Goal: Task Accomplishment & Management: Complete application form

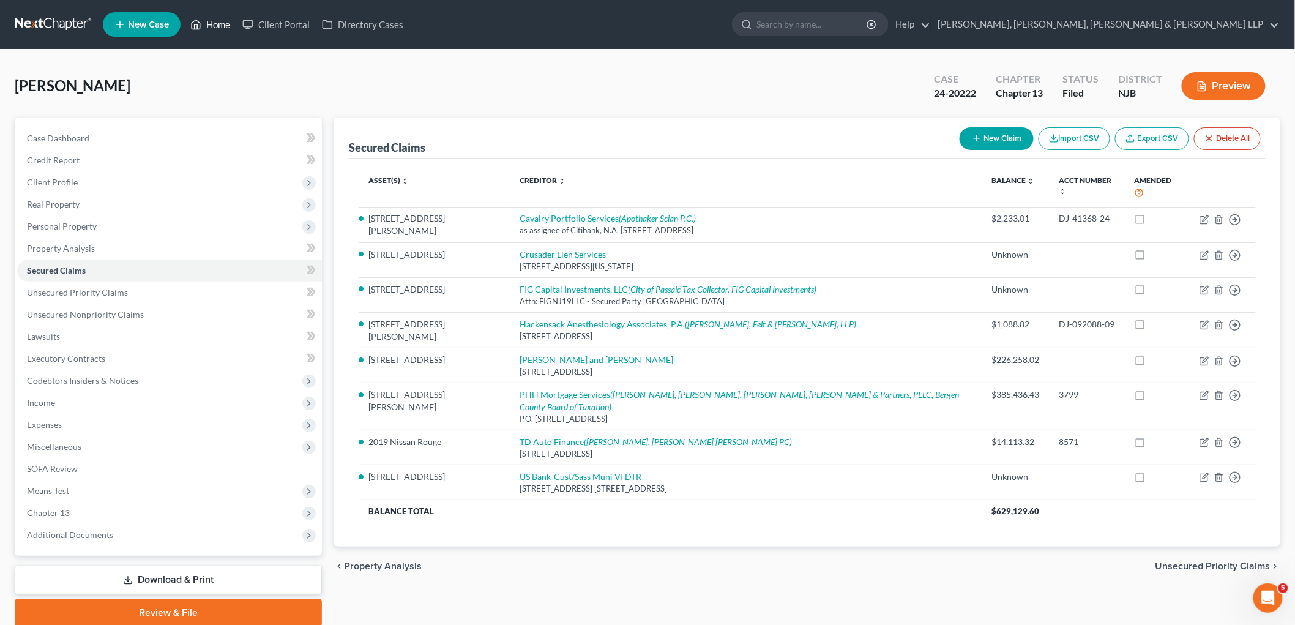
click at [213, 21] on link "Home" at bounding box center [210, 24] width 52 height 22
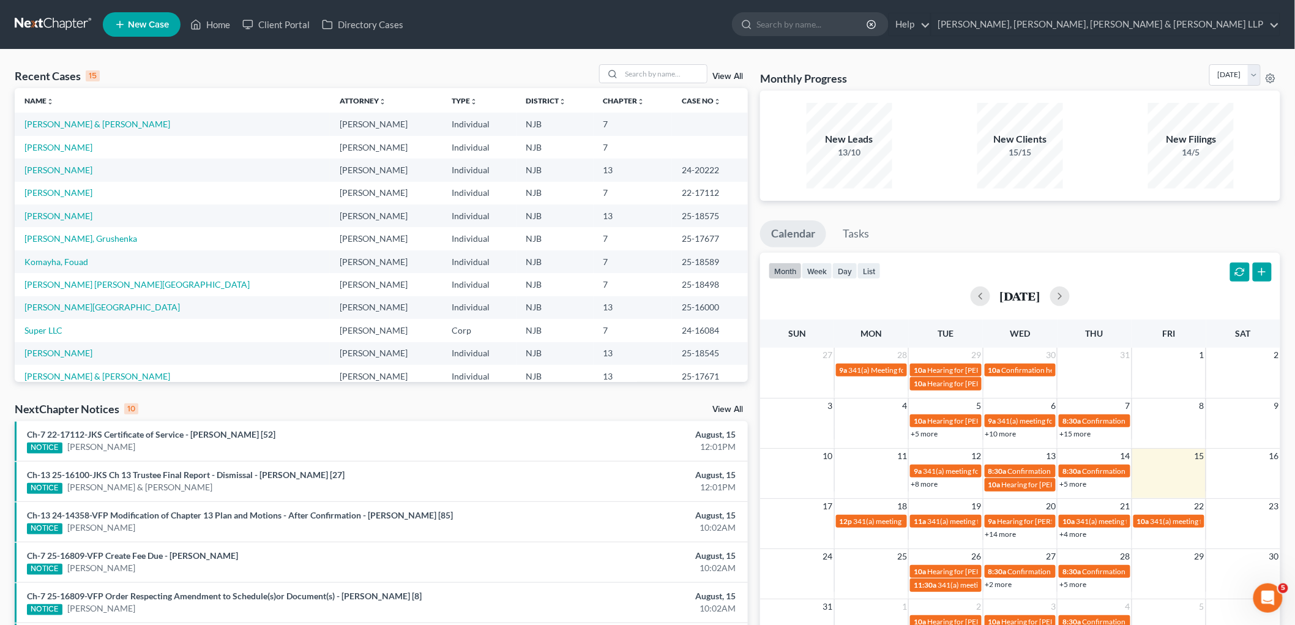
click at [139, 27] on span "New Case" at bounding box center [148, 24] width 41 height 9
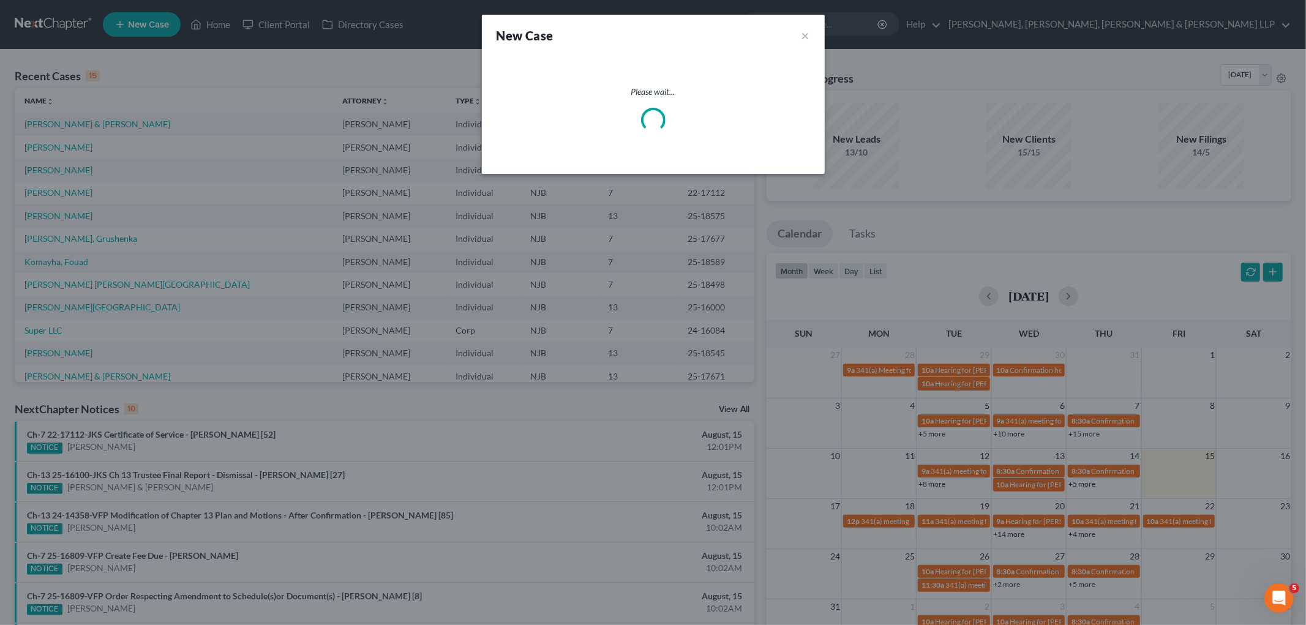
select select "51"
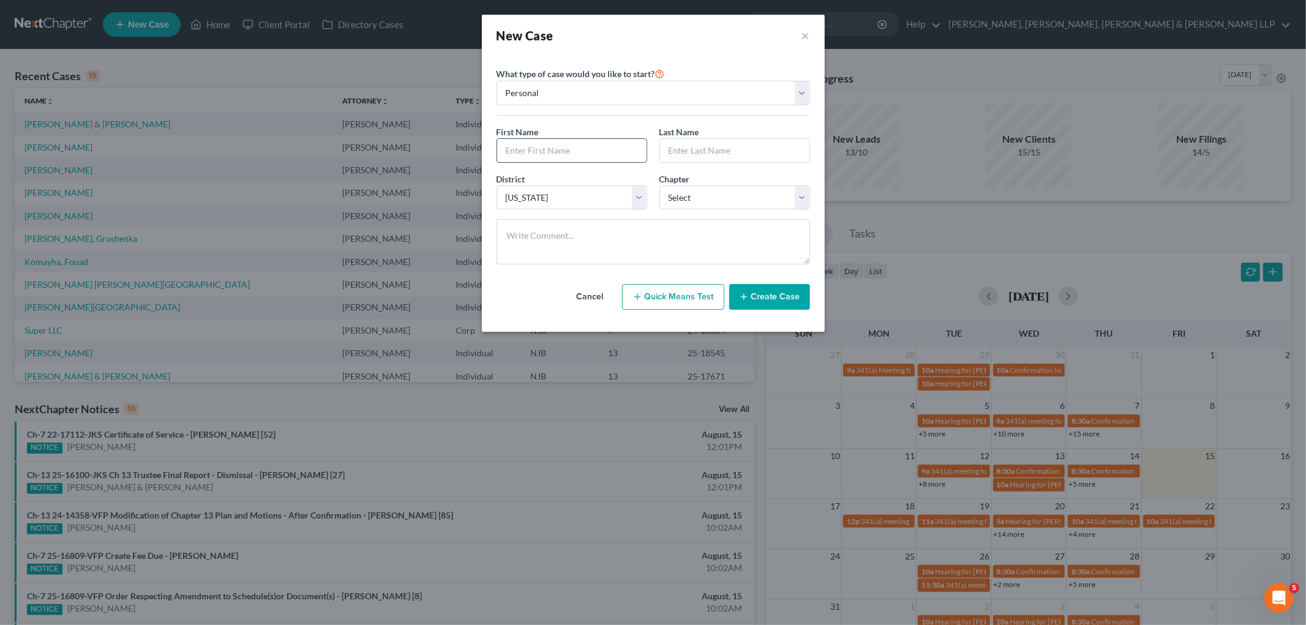
click at [566, 156] on input "text" at bounding box center [571, 150] width 149 height 23
type input "[PERSON_NAME]"
paste input "Kalyka"
type input "Kalyka"
click at [696, 189] on select "Select 7 11 12 13" at bounding box center [734, 197] width 151 height 24
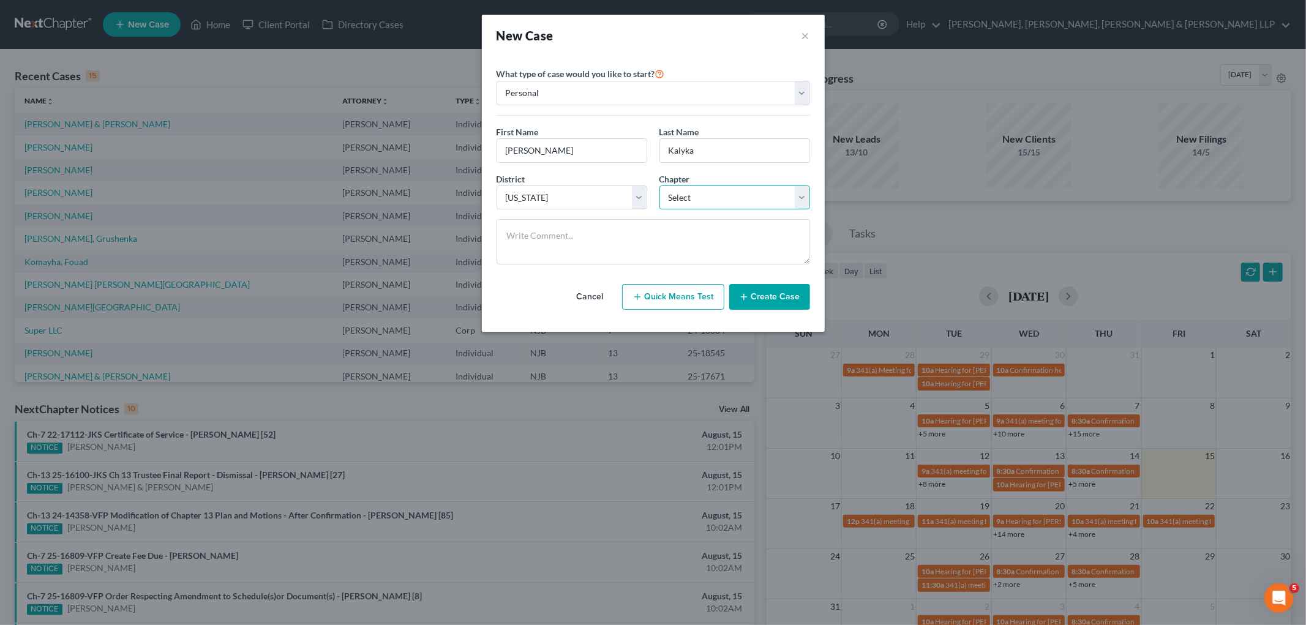
select select "3"
click at [659, 185] on select "Select 7 11 12 13" at bounding box center [734, 197] width 151 height 24
click at [768, 299] on button "Create Case" at bounding box center [769, 297] width 81 height 26
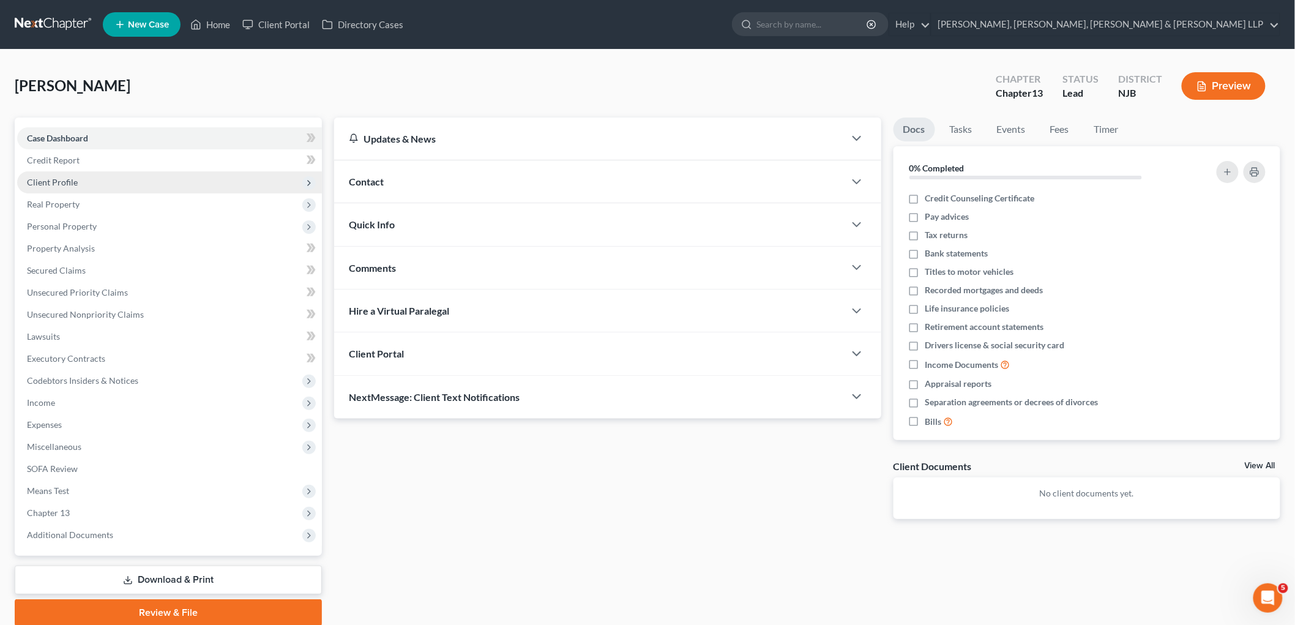
click at [59, 180] on span "Client Profile" at bounding box center [52, 182] width 51 height 10
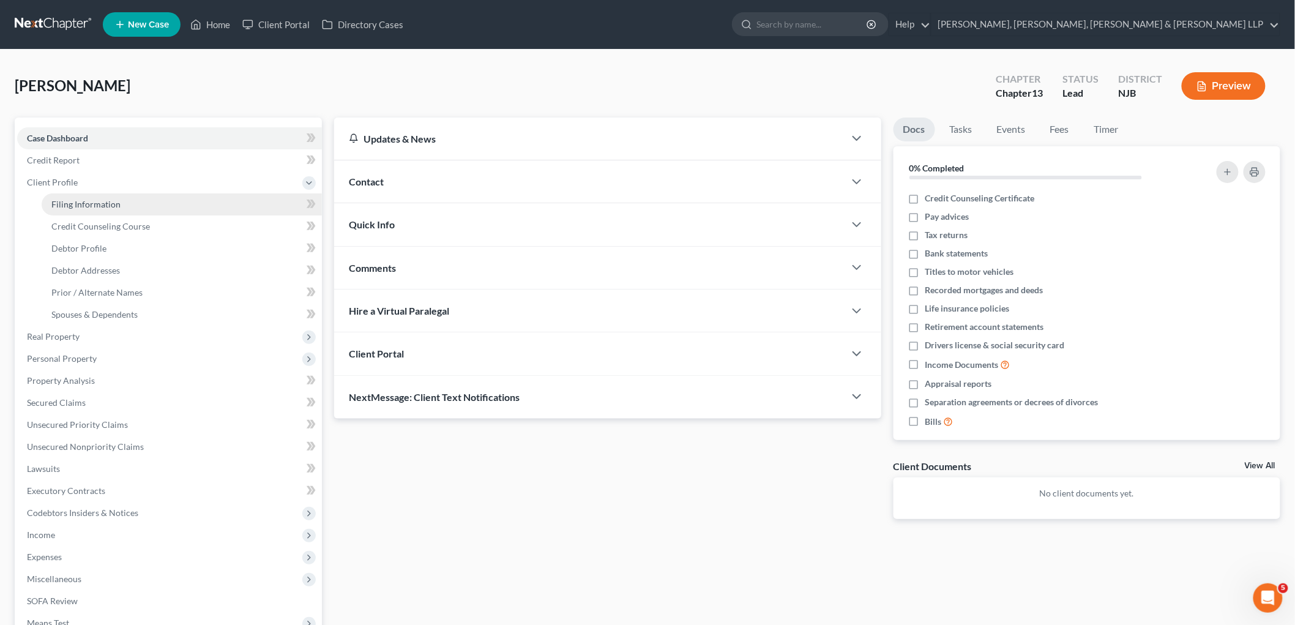
click at [65, 204] on span "Filing Information" at bounding box center [85, 204] width 69 height 10
select select "1"
select select "0"
select select "3"
select select "51"
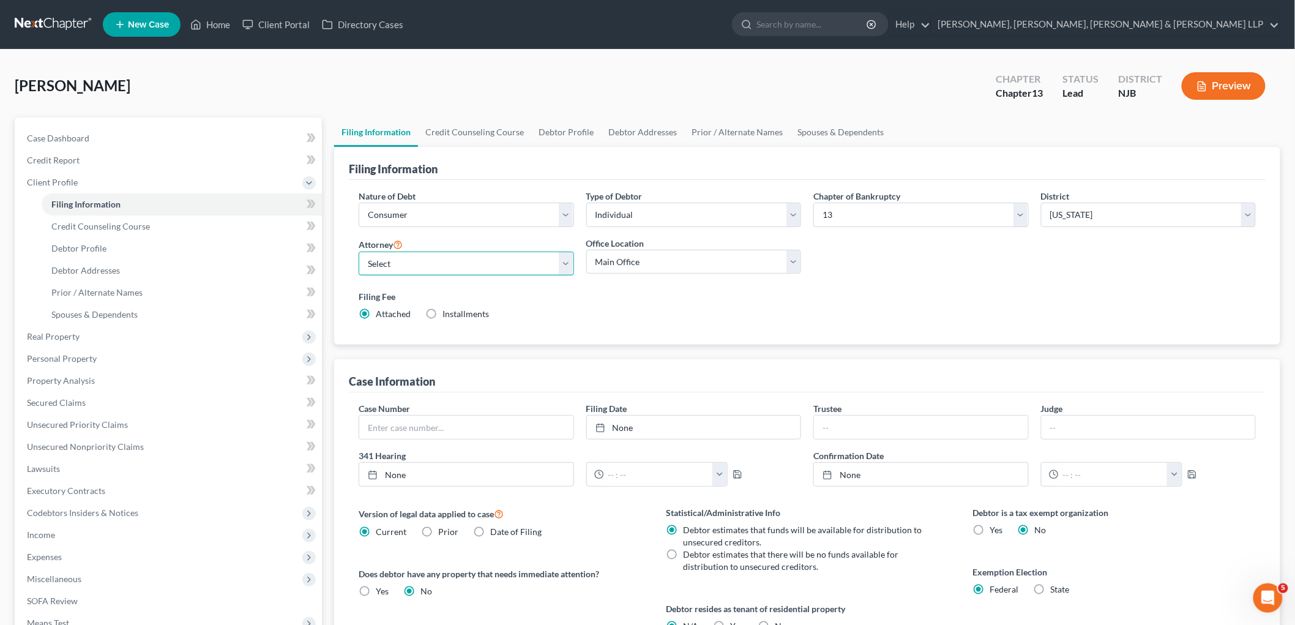
click at [451, 264] on select "Select [PERSON_NAME] - NJB [PERSON_NAME] - NYNB [PERSON_NAME] - NYEB [PERSON_NA…" at bounding box center [466, 264] width 215 height 24
select select "0"
click at [359, 252] on select "Select [PERSON_NAME] - NJB [PERSON_NAME] - NYNB [PERSON_NAME] - NYEB [PERSON_NA…" at bounding box center [466, 264] width 215 height 24
click at [643, 263] on select "Main Office Scura, [GEOGRAPHIC_DATA], [PERSON_NAME], [PERSON_NAME] & [PERSON_NA…" at bounding box center [693, 262] width 215 height 24
select select "0"
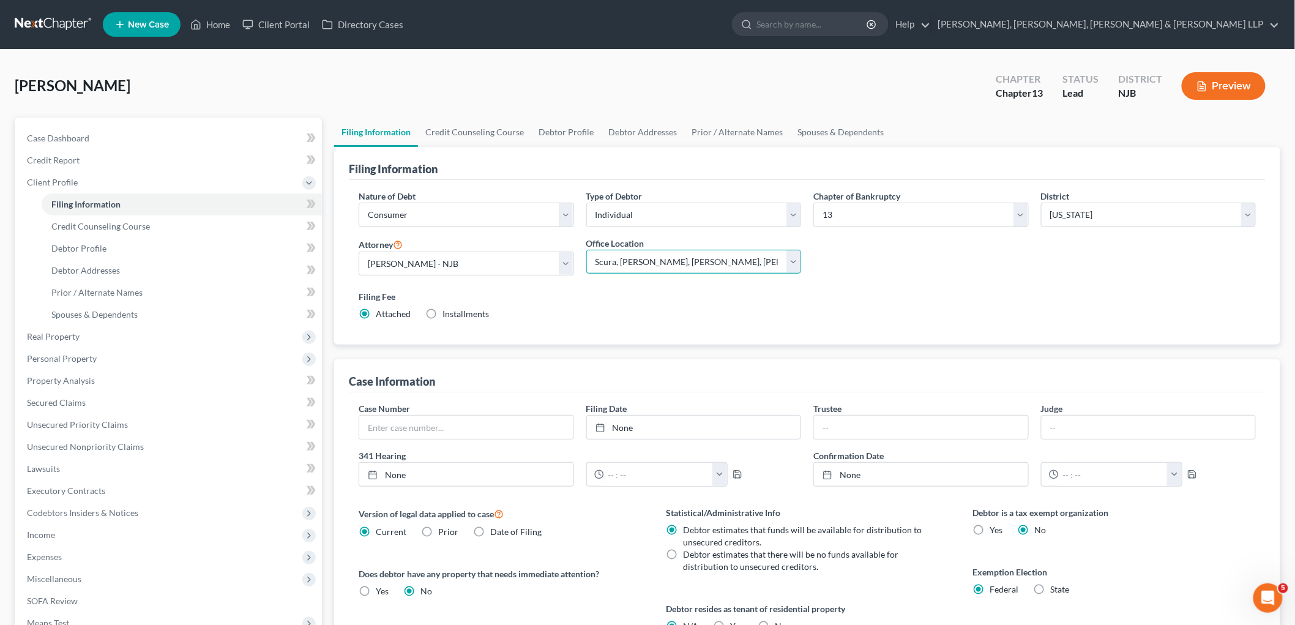
click at [586, 250] on select "Main Office Scura, [GEOGRAPHIC_DATA], [PERSON_NAME], [PERSON_NAME] & [PERSON_NA…" at bounding box center [693, 262] width 215 height 24
click at [452, 135] on link "Credit Counseling Course" at bounding box center [474, 132] width 113 height 29
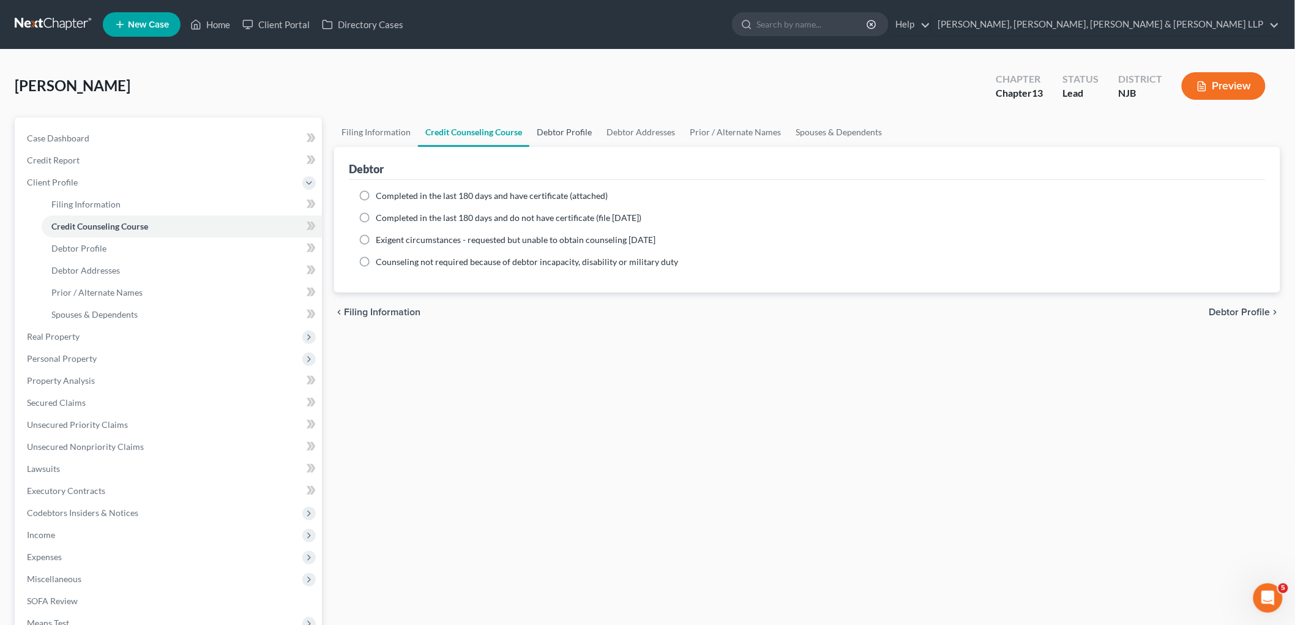
click at [557, 132] on link "Debtor Profile" at bounding box center [564, 132] width 70 height 29
select select "0"
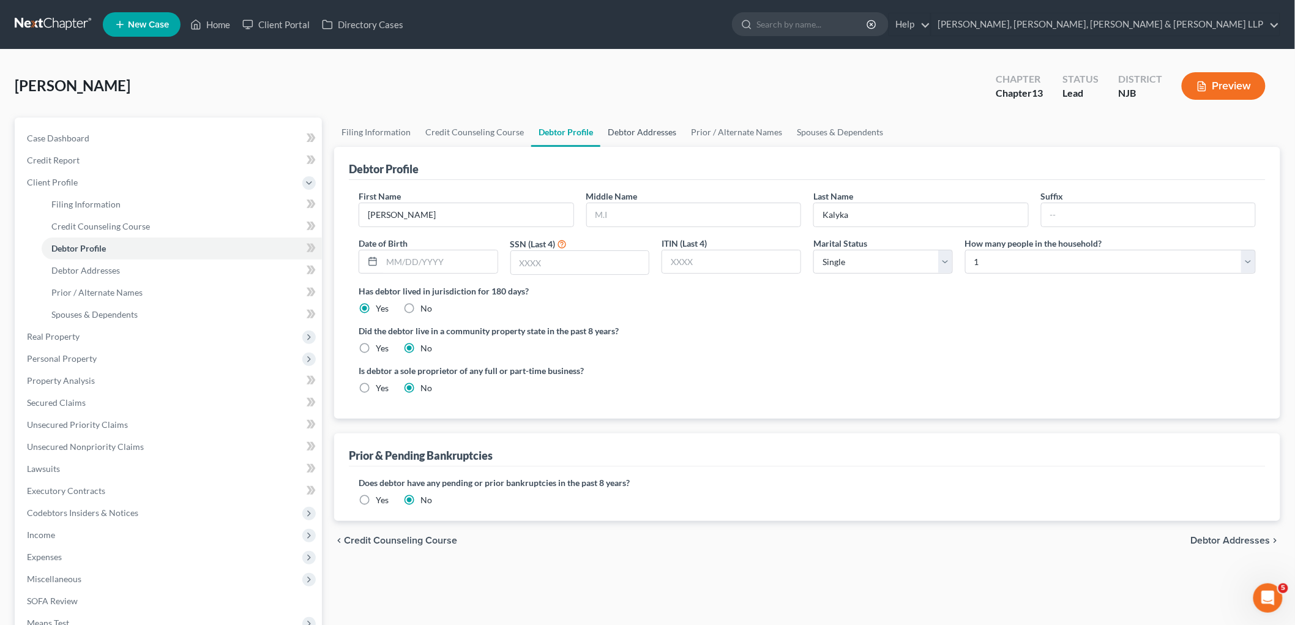
click at [641, 132] on link "Debtor Addresses" at bounding box center [641, 132] width 83 height 29
select select "0"
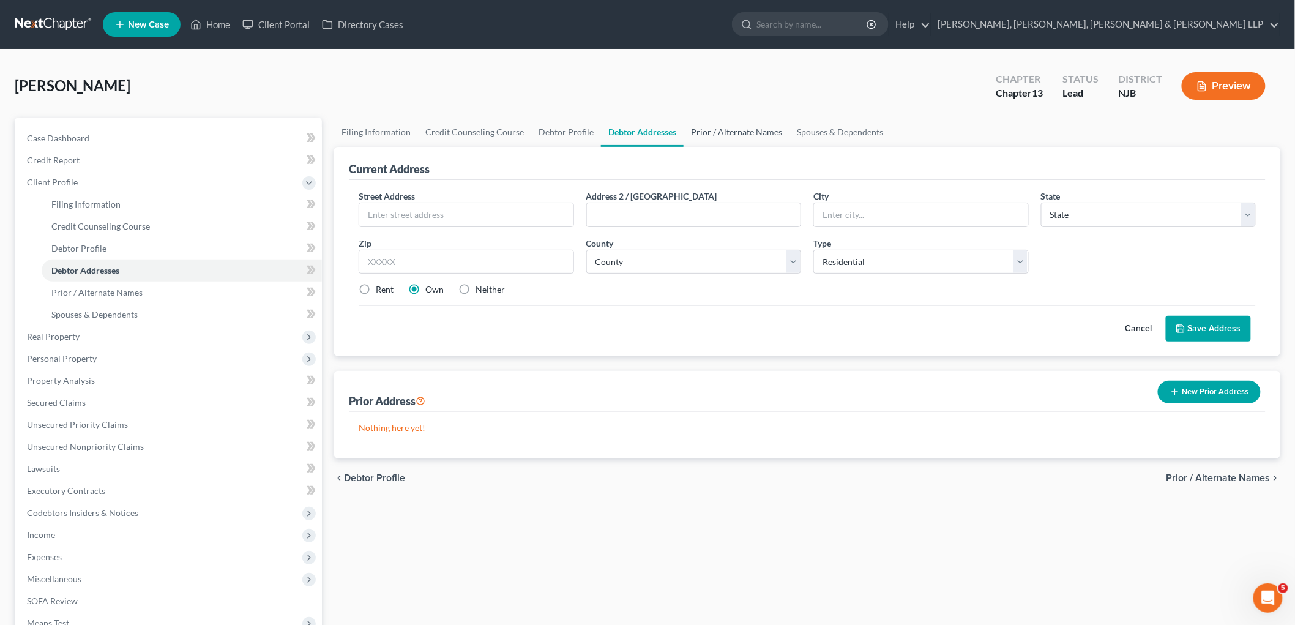
click at [728, 133] on link "Prior / Alternate Names" at bounding box center [737, 132] width 106 height 29
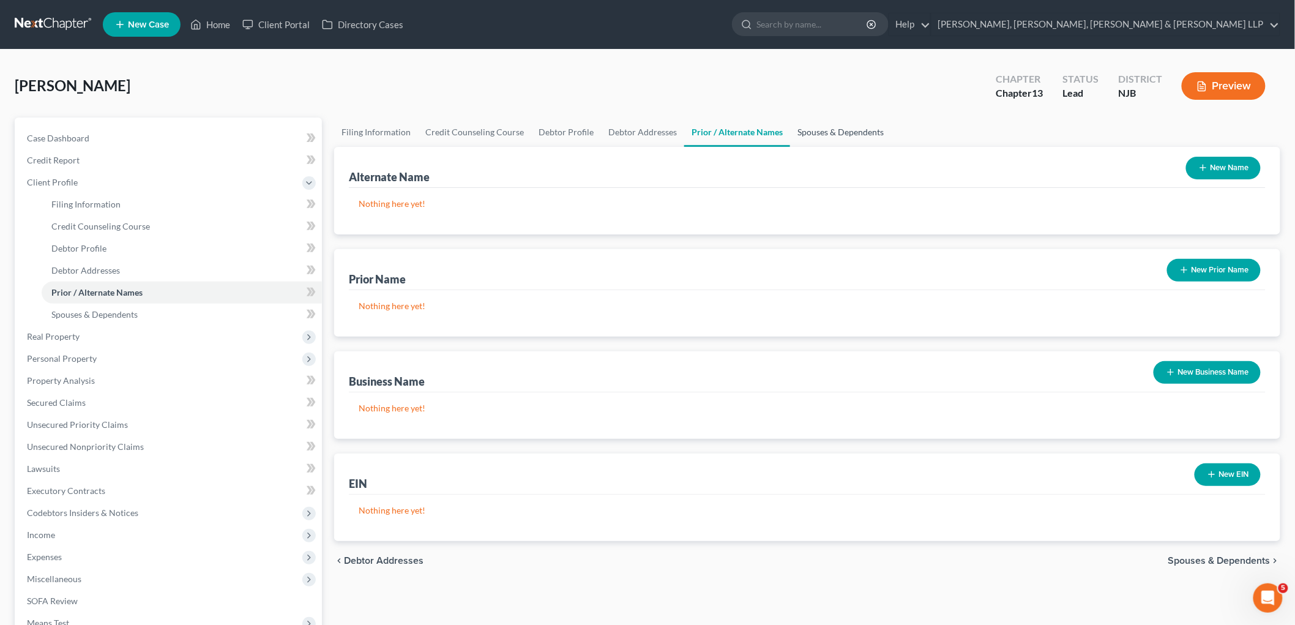
click at [834, 133] on link "Spouses & Dependents" at bounding box center [840, 132] width 101 height 29
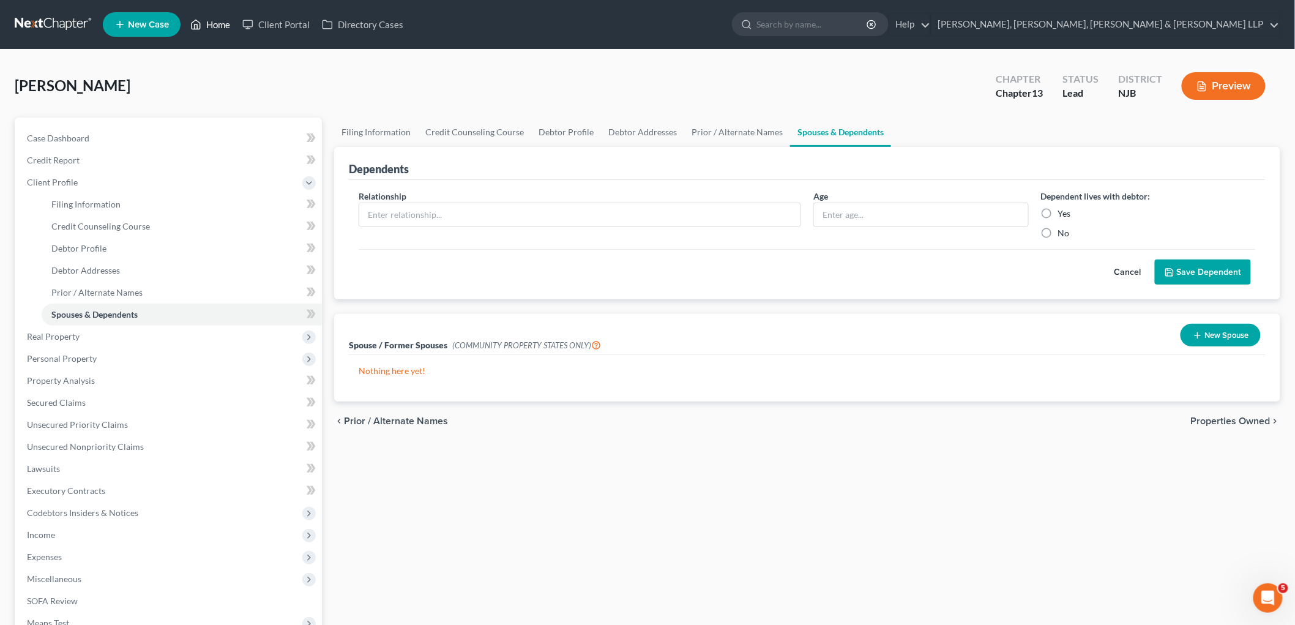
click at [204, 21] on link "Home" at bounding box center [210, 24] width 52 height 22
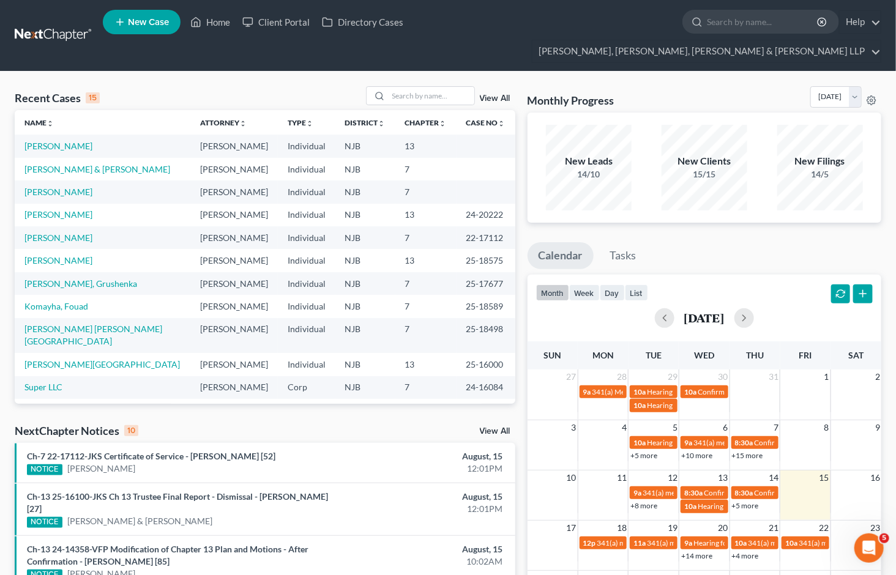
click at [150, 26] on span "New Case" at bounding box center [148, 22] width 41 height 9
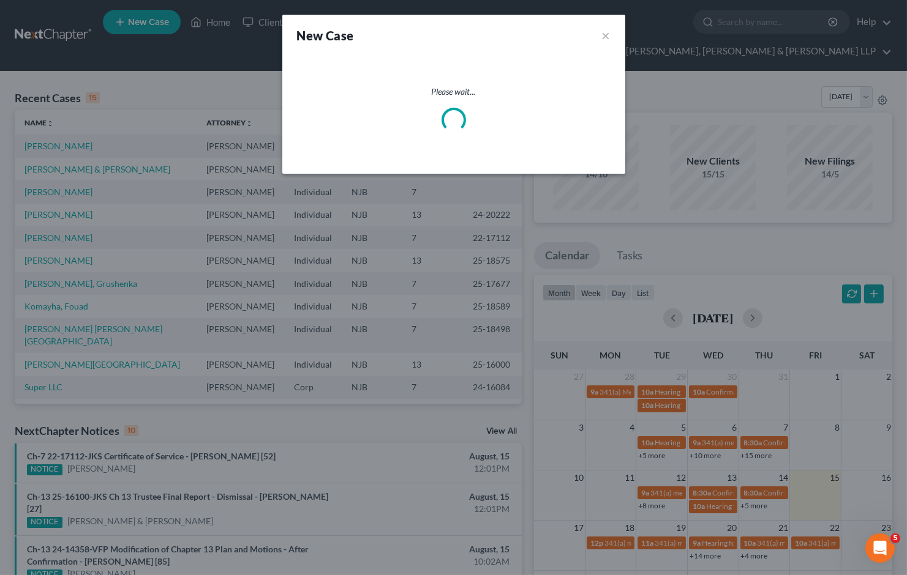
select select "51"
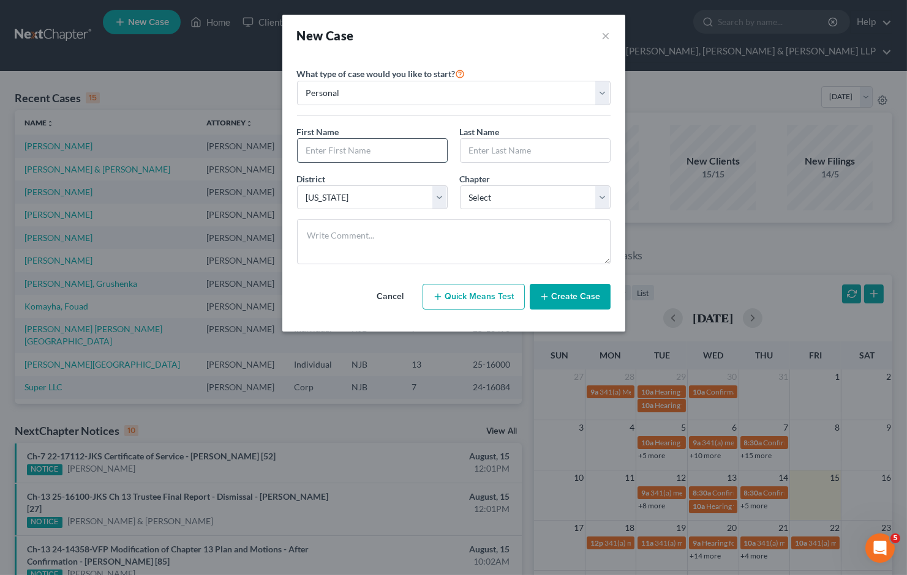
click at [380, 148] on input "text" at bounding box center [371, 150] width 149 height 23
type input "Normalys"
type input "[PERSON_NAME]"
click at [499, 194] on select "Select 7 11 12 13" at bounding box center [535, 197] width 151 height 24
select select "3"
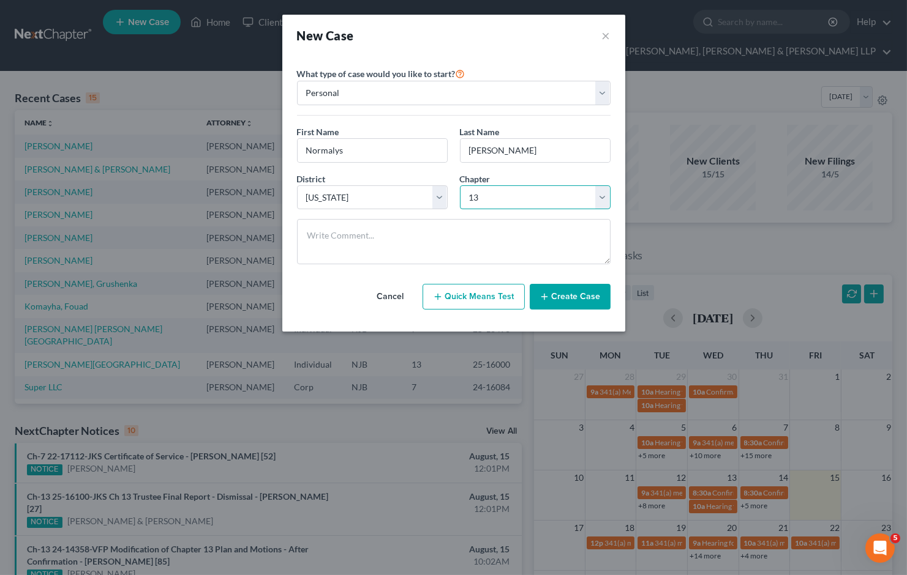
click at [460, 185] on select "Select 7 11 12 13" at bounding box center [535, 197] width 151 height 24
click at [569, 296] on button "Create Case" at bounding box center [569, 297] width 81 height 26
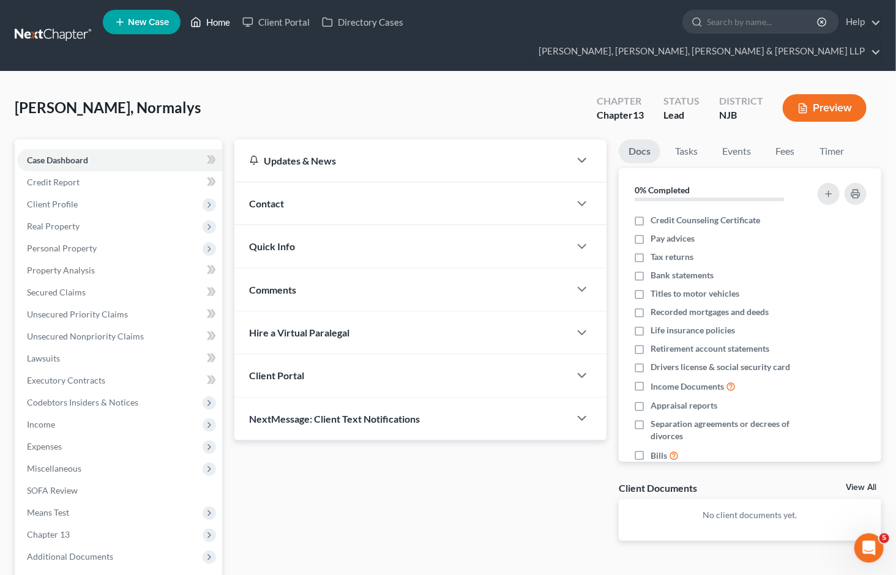
click at [214, 21] on link "Home" at bounding box center [210, 22] width 52 height 22
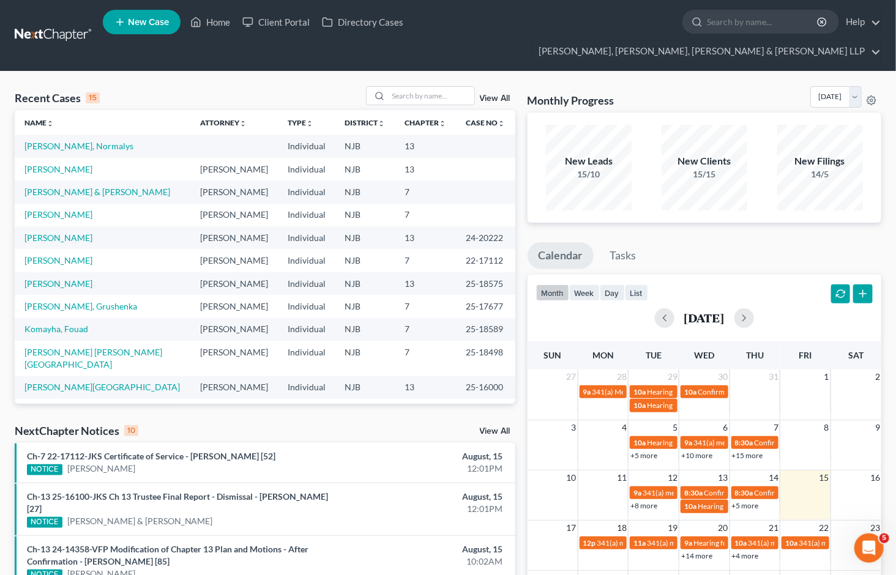
click at [674, 86] on div "Monthly Progress Bankruptcy Bankruptcy [DATE] [DATE] [DATE] [DATE] [DATE] [DATE…" at bounding box center [705, 99] width 354 height 26
